Goal: Communication & Community: Answer question/provide support

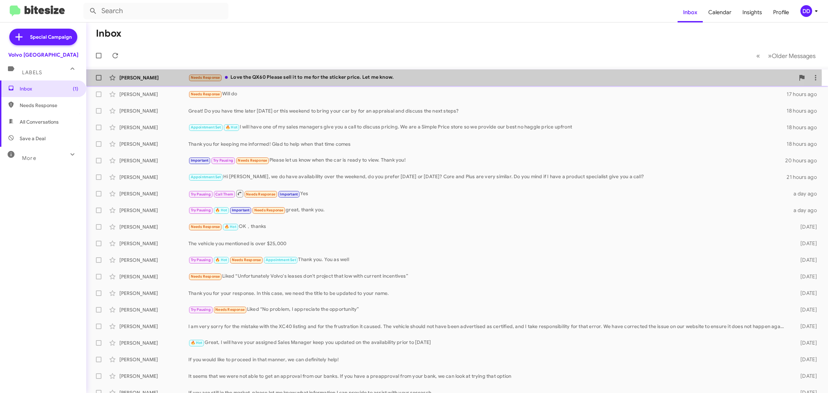
click at [330, 78] on div "Needs Response Love the QX60 Please sell it to me for the sticker price. Let me…" at bounding box center [491, 77] width 606 height 8
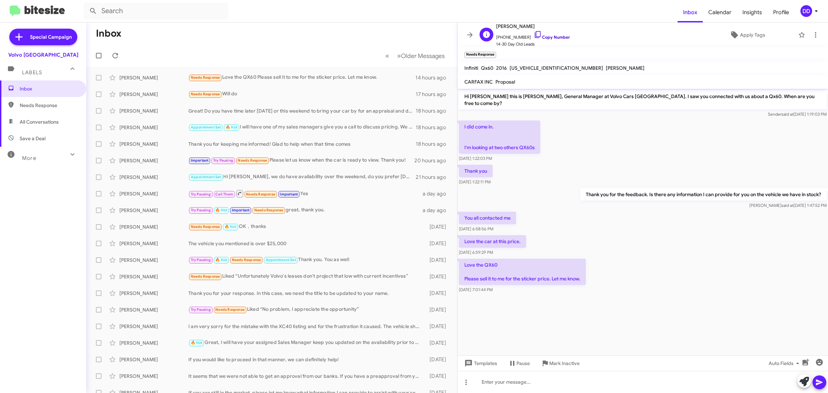
click at [554, 36] on link "Copy Number" at bounding box center [552, 36] width 36 height 5
click at [601, 386] on div at bounding box center [642, 382] width 371 height 22
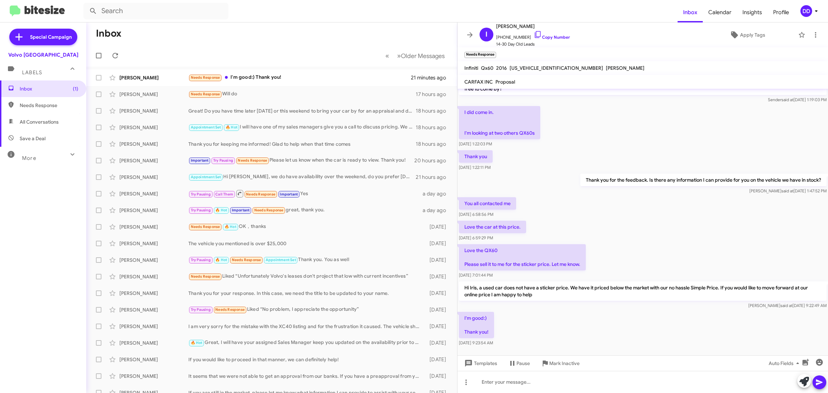
scroll to position [15, 0]
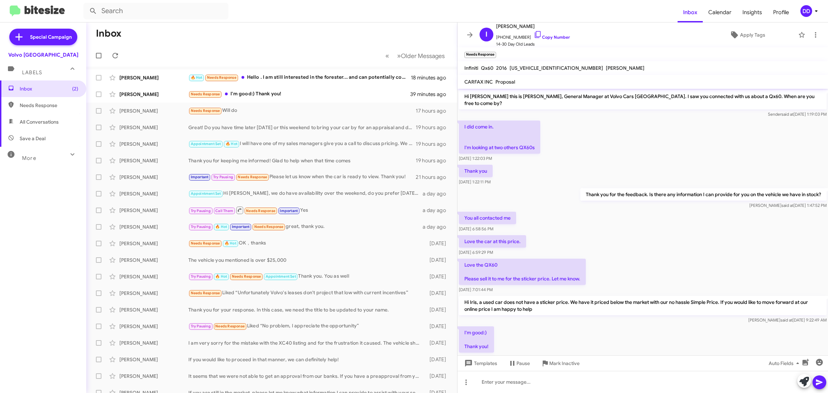
click at [249, 42] on mat-toolbar-row "Inbox" at bounding box center [271, 33] width 371 height 22
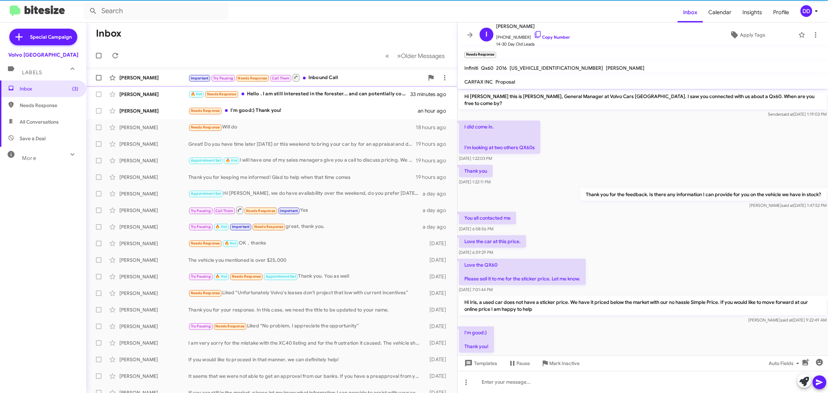
scroll to position [1, 0]
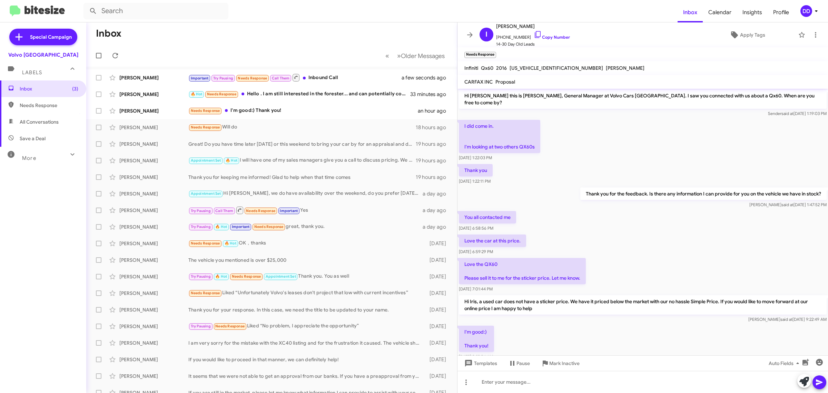
click at [230, 27] on mat-toolbar-row "Inbox" at bounding box center [271, 33] width 371 height 22
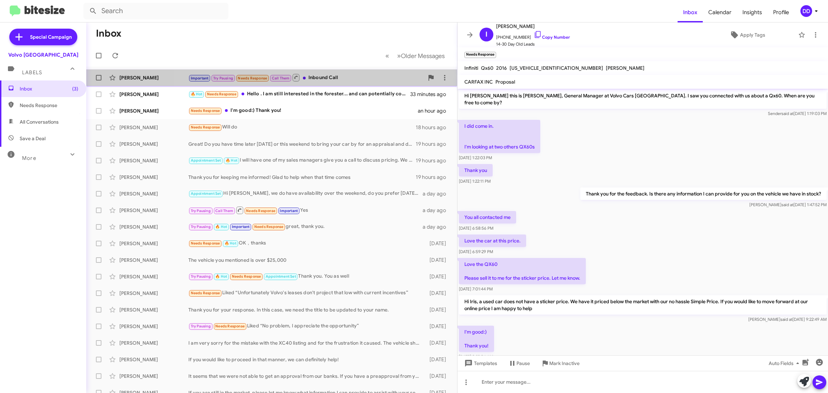
click at [359, 73] on div "Important Try Pausing Needs Response Call Them Inbound Call" at bounding box center [306, 77] width 236 height 9
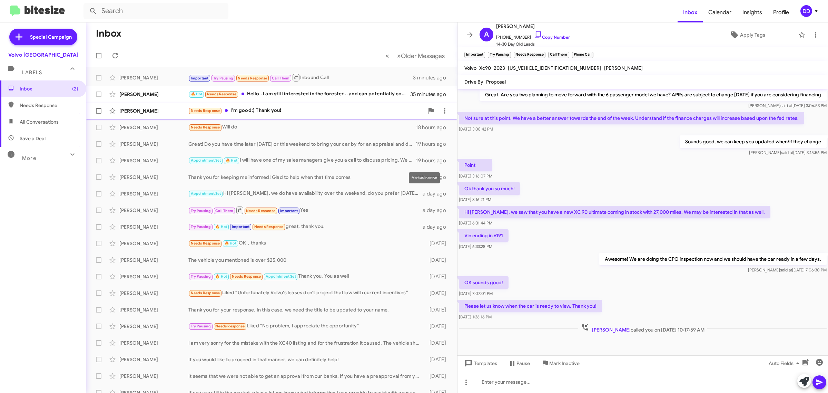
scroll to position [247, 0]
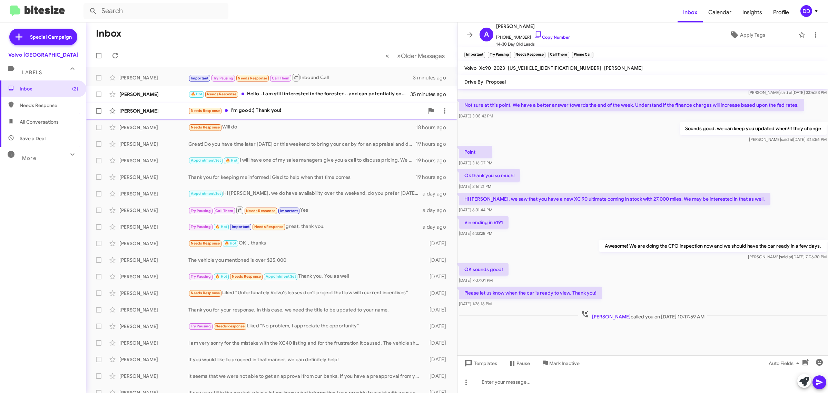
click at [296, 110] on div "Needs Response I'm good:) Thank you!" at bounding box center [306, 111] width 236 height 8
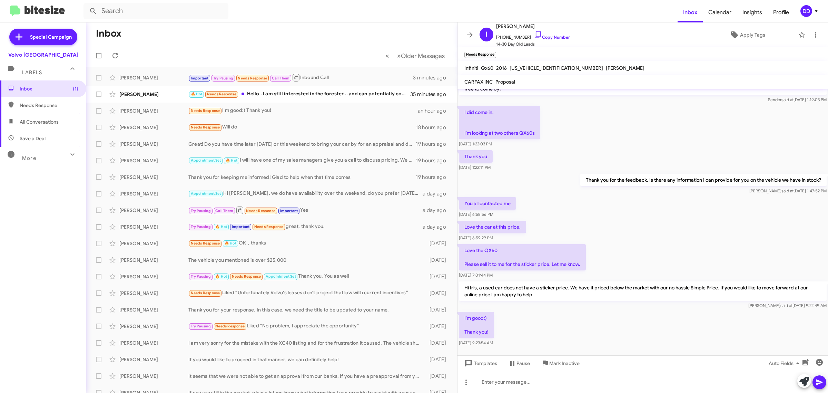
click at [290, 37] on mat-toolbar-row "Inbox" at bounding box center [271, 33] width 371 height 22
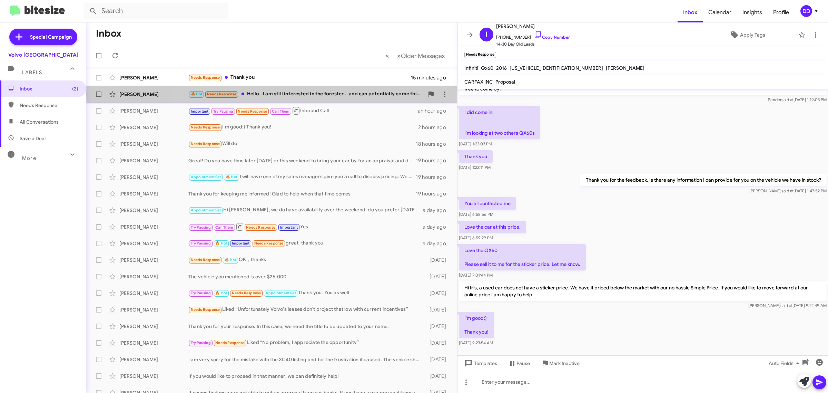
click at [313, 94] on div "🔥 Hot Needs Response Hello . I am still interested in the forester... and can p…" at bounding box center [306, 94] width 236 height 8
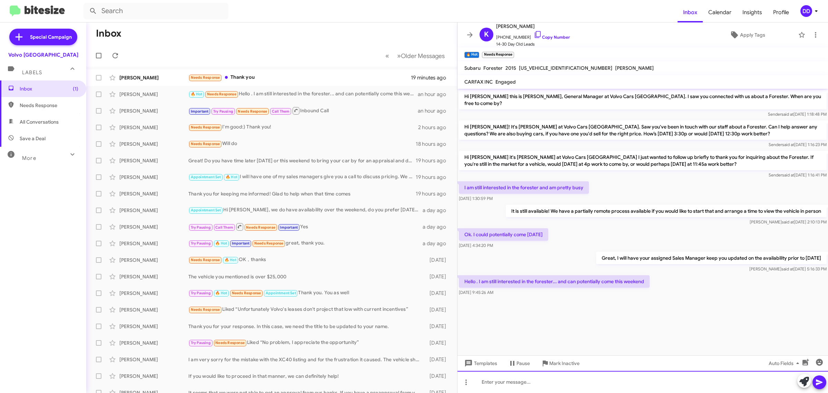
click at [614, 381] on div at bounding box center [642, 382] width 371 height 22
